Goal: Transaction & Acquisition: Obtain resource

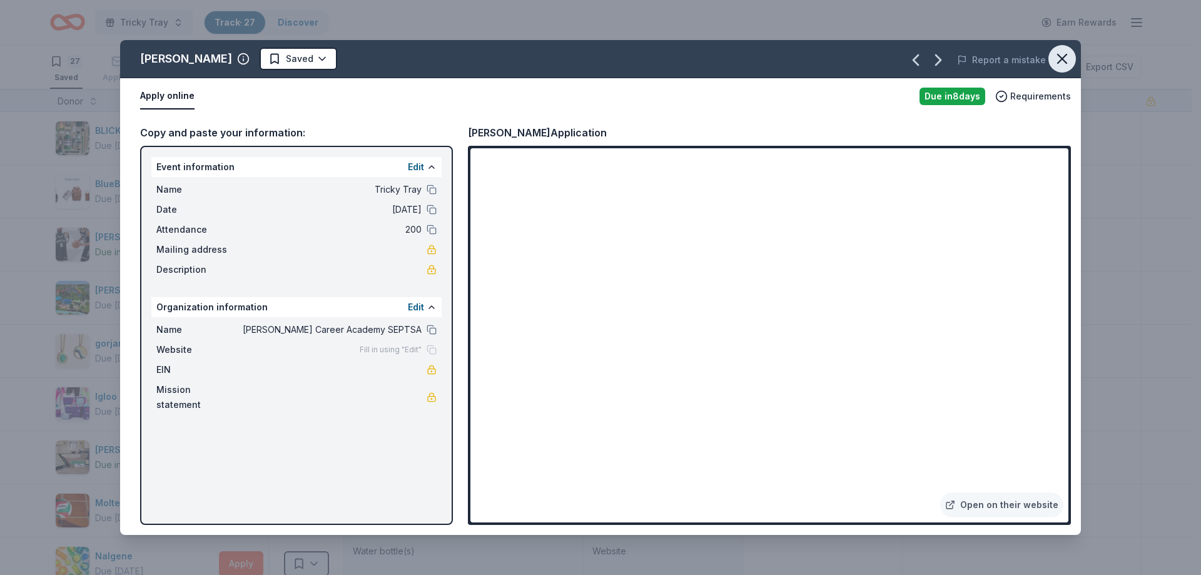
click at [1064, 56] on icon "button" at bounding box center [1063, 59] width 18 height 18
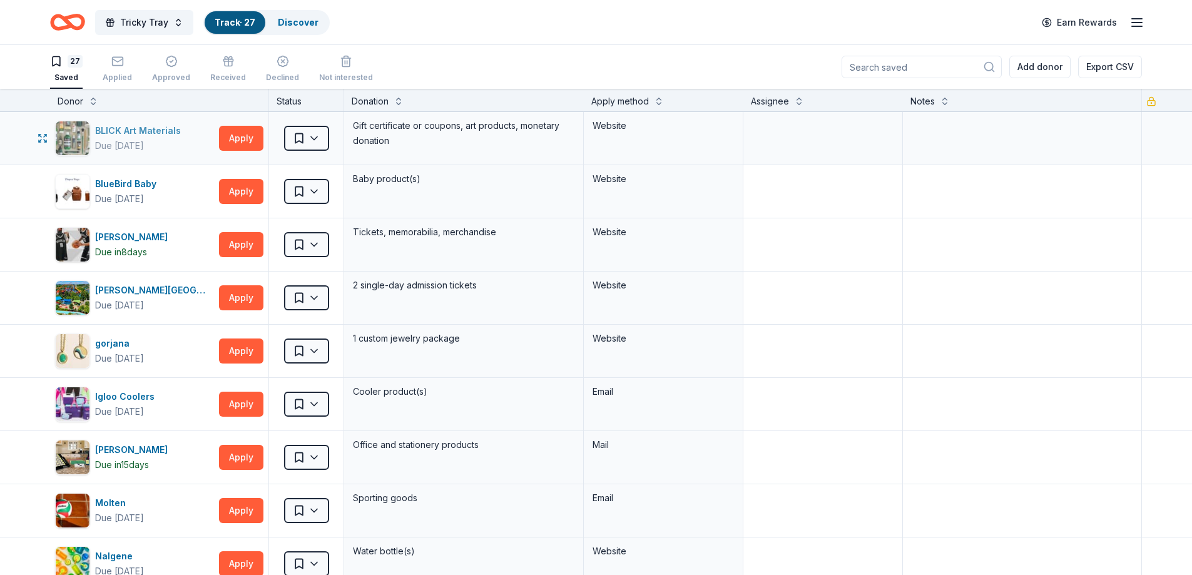
click at [167, 128] on div "BLICK Art Materials" at bounding box center [140, 130] width 91 height 15
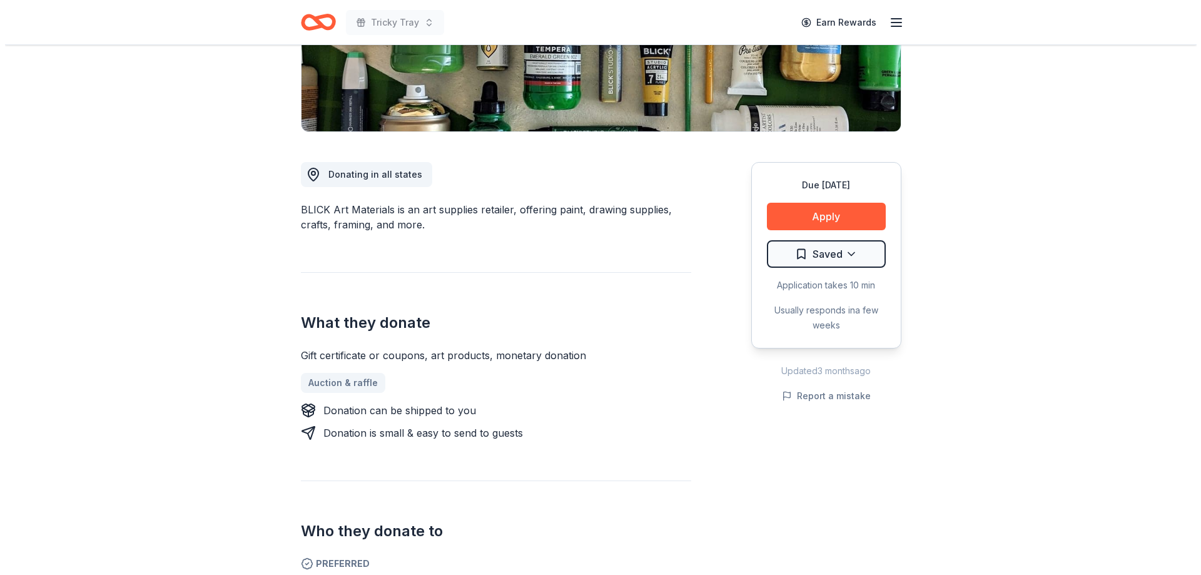
scroll to position [250, 0]
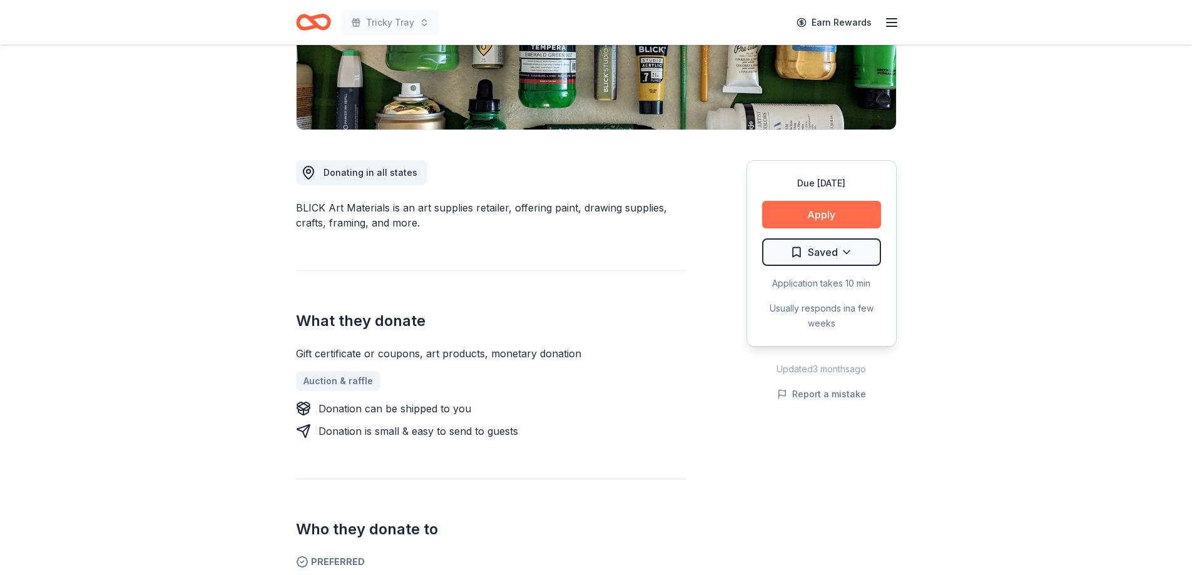
click at [788, 206] on button "Apply" at bounding box center [821, 215] width 119 height 28
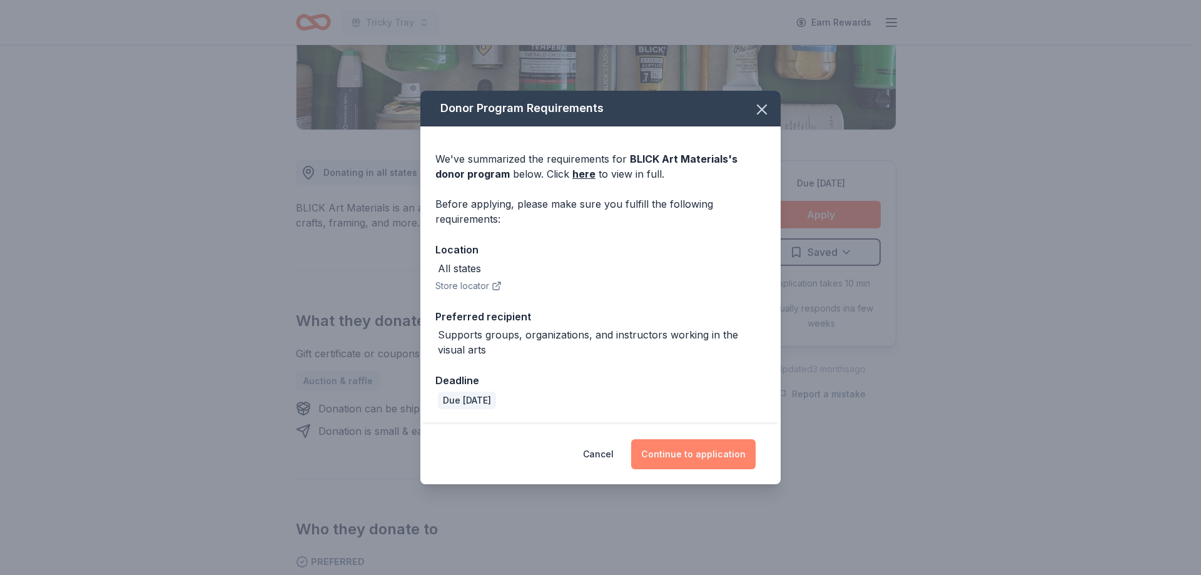
click at [681, 443] on button "Continue to application" at bounding box center [693, 454] width 125 height 30
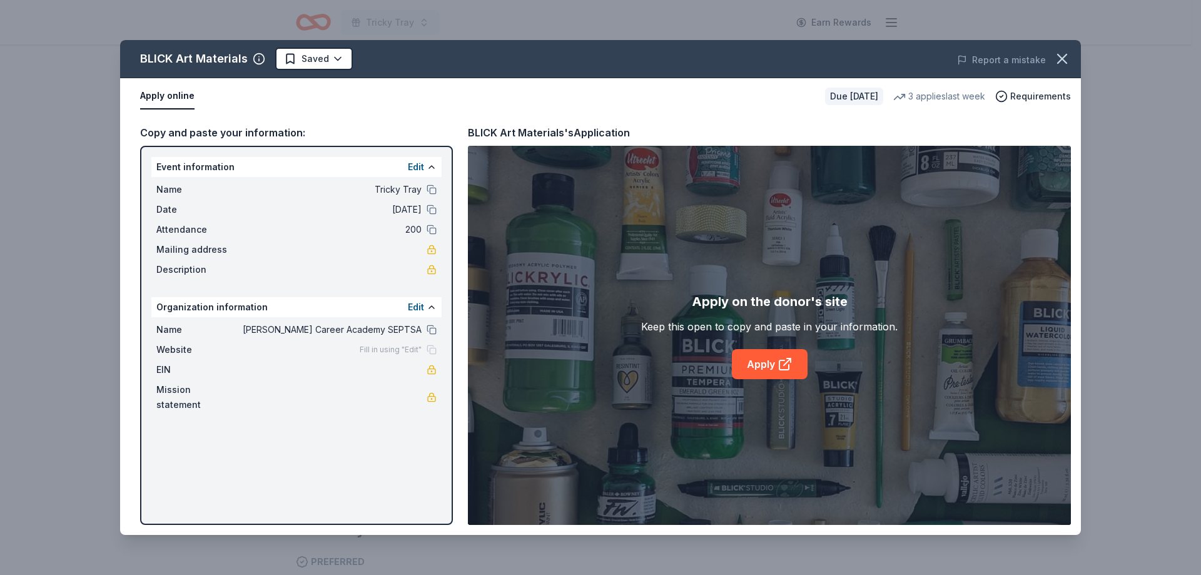
click at [560, 318] on div "Apply on the donor's site Keep this open to copy and paste in your information.…" at bounding box center [769, 335] width 603 height 379
click at [747, 362] on link "Apply" at bounding box center [770, 364] width 76 height 30
